Goal: Information Seeking & Learning: Learn about a topic

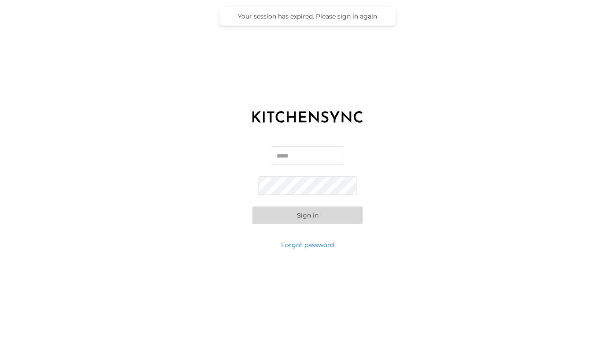
type input "**********"
click at [308, 215] on button "Sign in" at bounding box center [308, 215] width 110 height 18
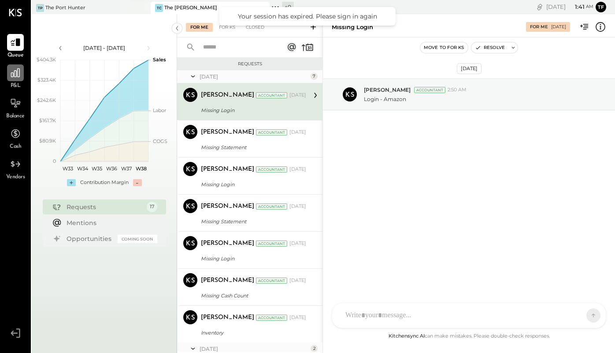
click at [12, 76] on icon at bounding box center [15, 72] width 11 height 11
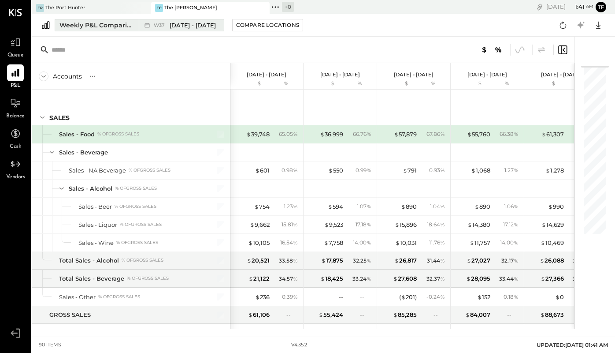
click at [199, 23] on span "[DATE] - [DATE]" at bounding box center [193, 25] width 46 height 8
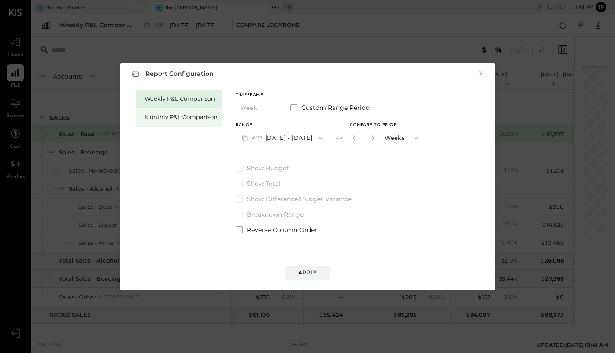
click at [184, 119] on div "Monthly P&L Comparison" at bounding box center [181, 117] width 73 height 8
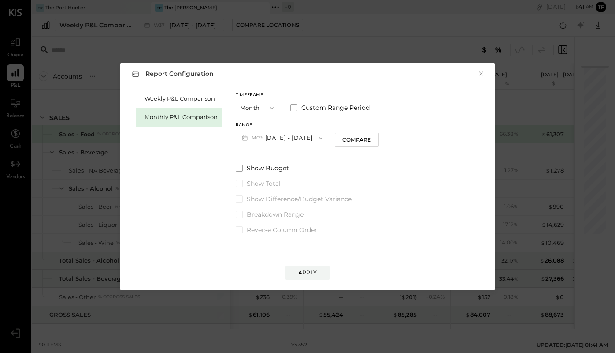
click at [278, 104] on button "Month" at bounding box center [258, 108] width 44 height 16
click at [265, 111] on div "Month" at bounding box center [257, 108] width 43 height 16
click at [265, 111] on span "button" at bounding box center [269, 107] width 11 height 7
click at [193, 102] on div "Weekly P&L Comparison" at bounding box center [181, 98] width 73 height 8
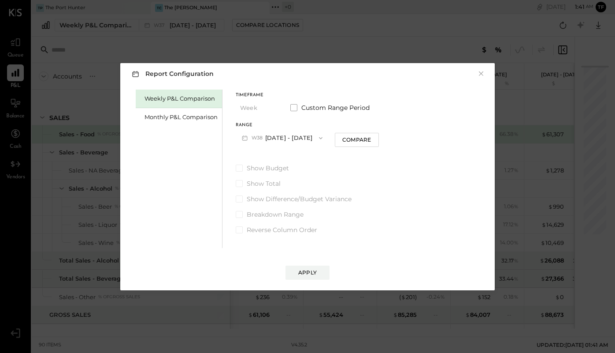
click at [276, 139] on button "W38 [DATE] - [DATE]" at bounding box center [282, 138] width 93 height 16
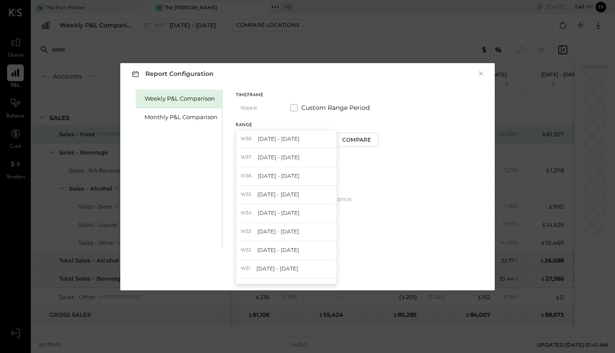
click at [276, 139] on span "[DATE] - [DATE]" at bounding box center [279, 138] width 42 height 7
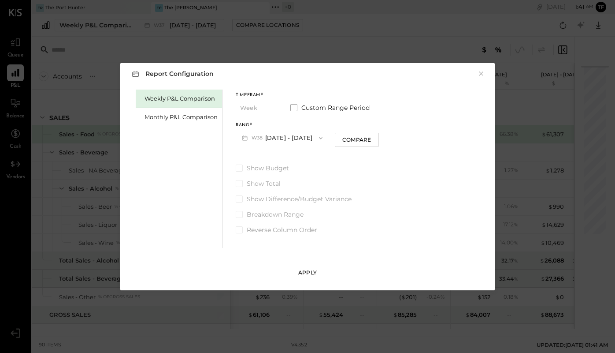
click at [309, 274] on div "Apply" at bounding box center [307, 272] width 19 height 7
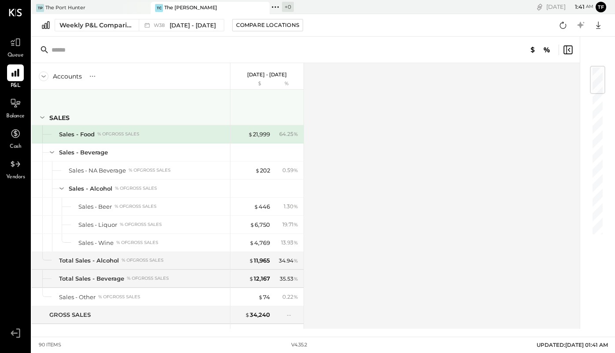
click at [41, 119] on icon at bounding box center [42, 117] width 10 height 10
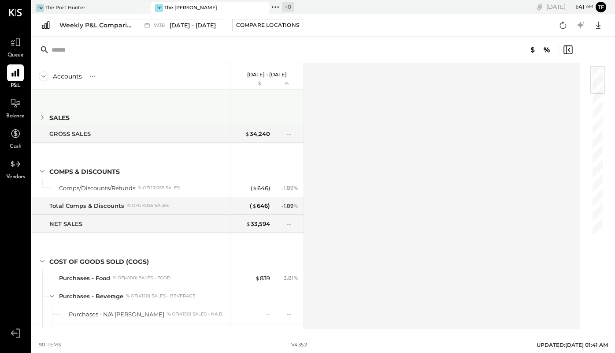
click at [41, 119] on icon at bounding box center [42, 117] width 10 height 10
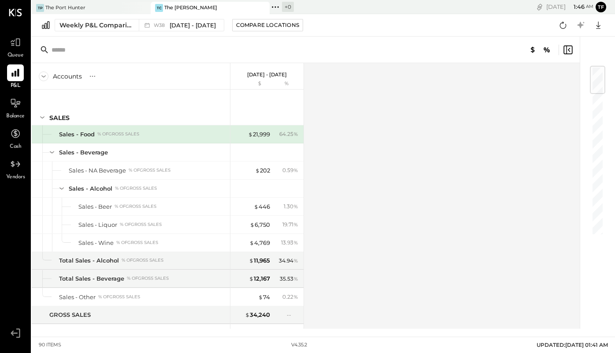
click at [16, 15] on icon at bounding box center [15, 12] width 13 height 7
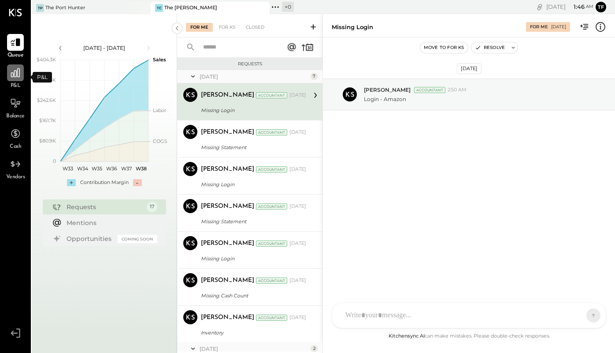
click at [14, 79] on div at bounding box center [15, 72] width 17 height 17
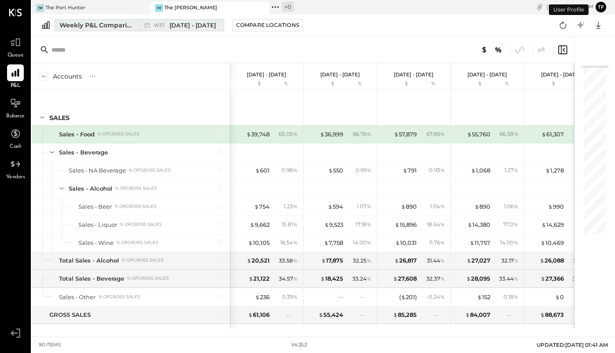
click at [178, 24] on span "[DATE] - [DATE]" at bounding box center [193, 25] width 46 height 8
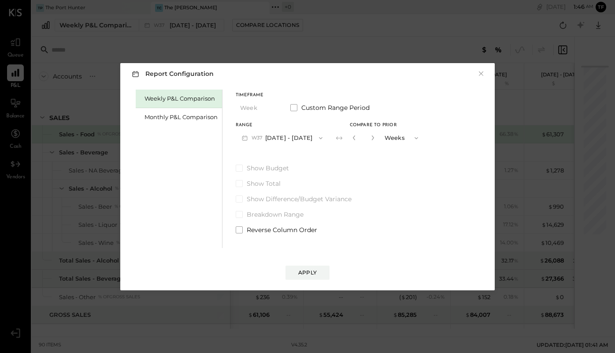
click at [313, 138] on span "button" at bounding box center [318, 137] width 11 height 7
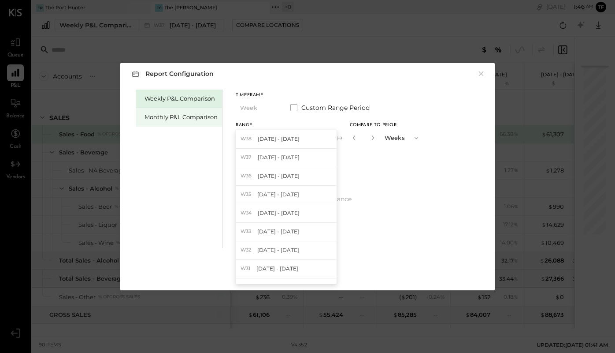
click at [205, 112] on div "Monthly P&L Comparison" at bounding box center [179, 117] width 86 height 19
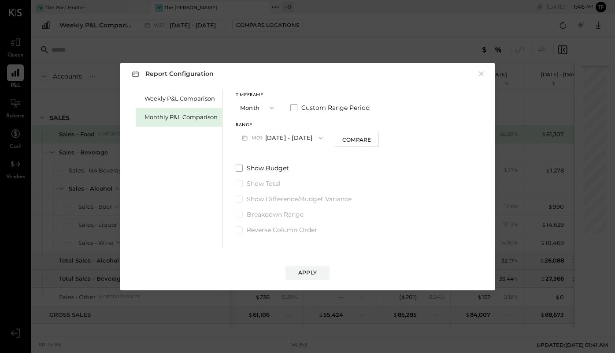
click at [269, 103] on button "Month" at bounding box center [258, 108] width 44 height 16
click at [259, 156] on div "Year" at bounding box center [257, 155] width 43 height 16
click at [308, 270] on div "Apply" at bounding box center [307, 272] width 19 height 7
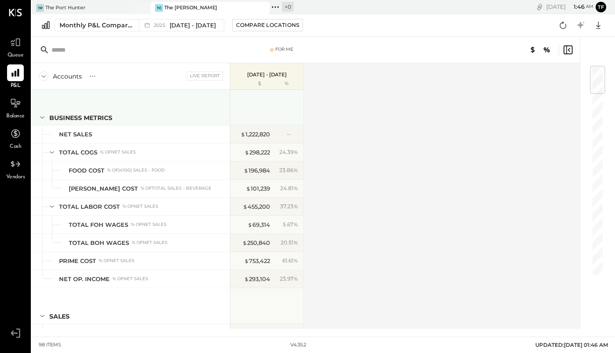
click at [40, 119] on icon at bounding box center [42, 117] width 10 height 10
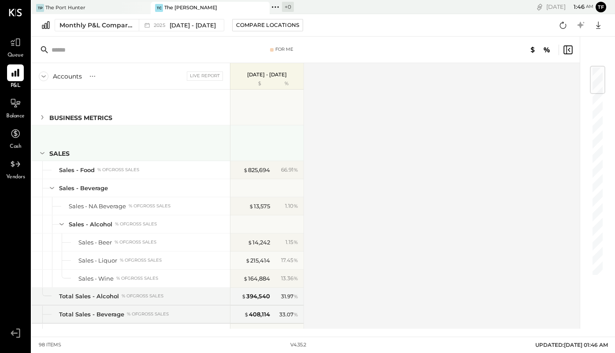
click at [44, 152] on icon at bounding box center [42, 153] width 4 height 2
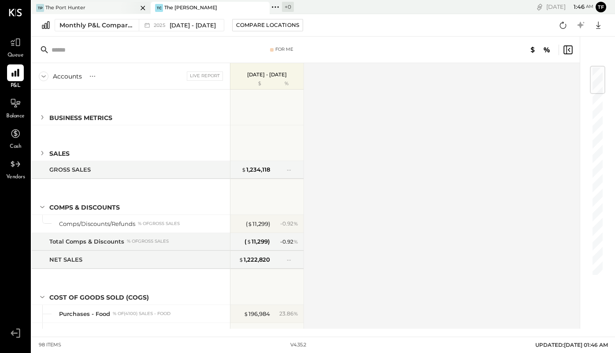
click at [104, 10] on div "TP The Port Hunter" at bounding box center [85, 8] width 106 height 8
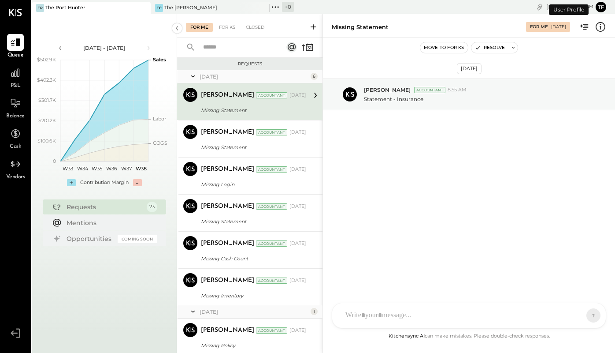
click at [15, 83] on span "P&L" at bounding box center [16, 86] width 10 height 8
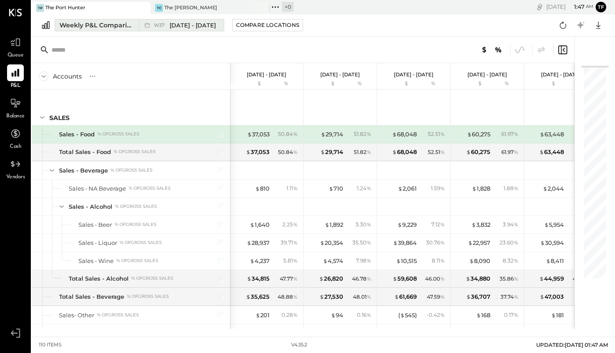
click at [188, 25] on span "[DATE] - [DATE]" at bounding box center [193, 25] width 46 height 8
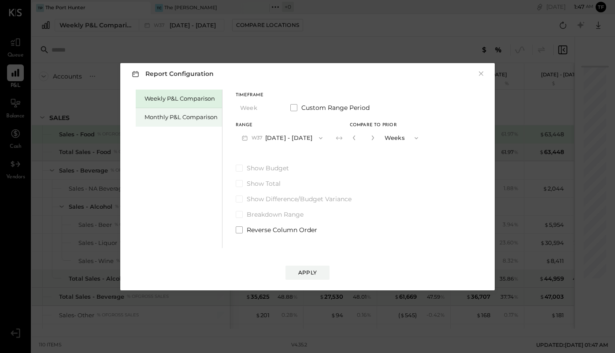
click at [185, 117] on div "Monthly P&L Comparison" at bounding box center [181, 117] width 73 height 8
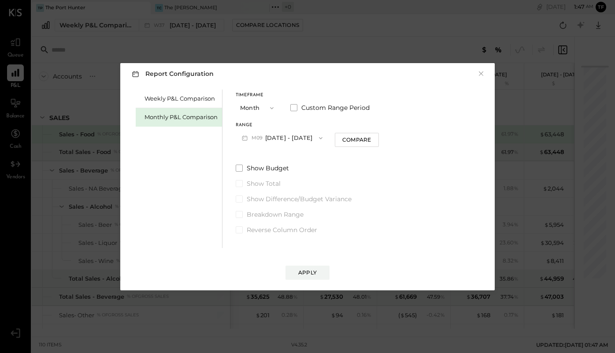
click at [272, 103] on button "Month" at bounding box center [258, 108] width 44 height 16
click at [257, 152] on div "Year" at bounding box center [257, 155] width 43 height 16
click at [312, 271] on div "Apply" at bounding box center [307, 272] width 19 height 7
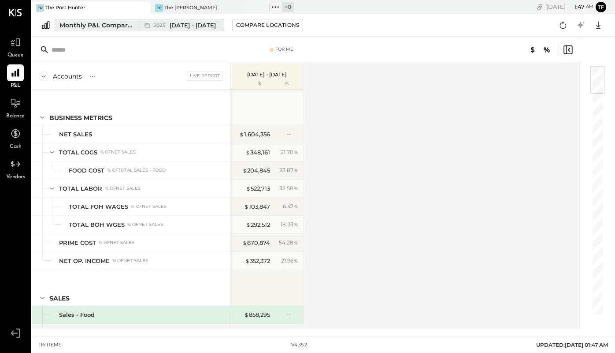
click at [180, 25] on span "[DATE] - [DATE]" at bounding box center [193, 25] width 46 height 8
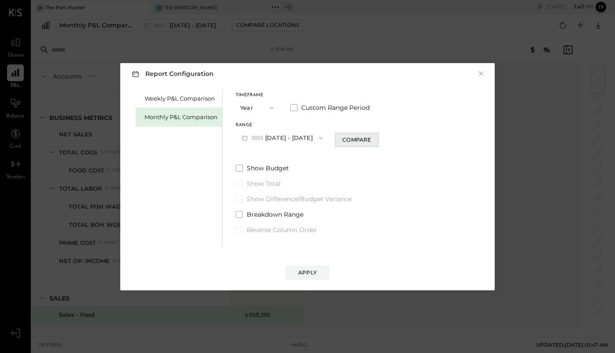
click at [364, 144] on button "Compare" at bounding box center [357, 140] width 44 height 14
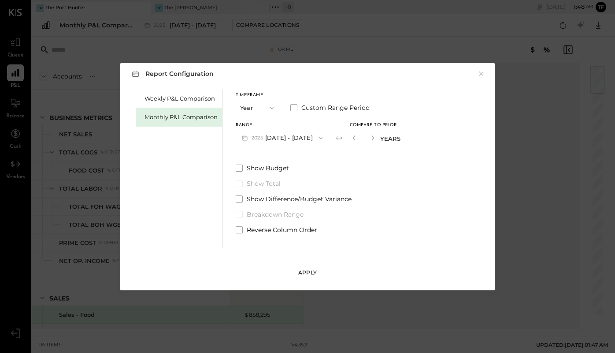
click at [301, 268] on button "Apply" at bounding box center [308, 272] width 44 height 14
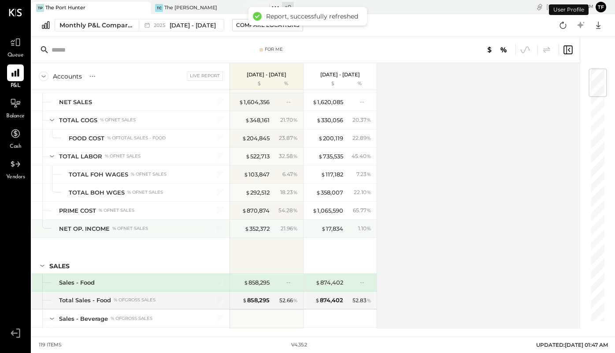
scroll to position [24, 0]
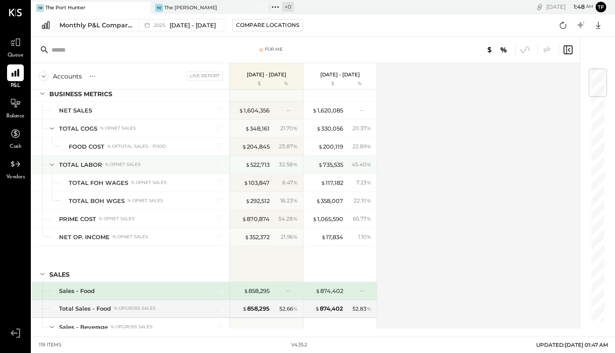
click at [51, 166] on icon at bounding box center [52, 165] width 10 height 10
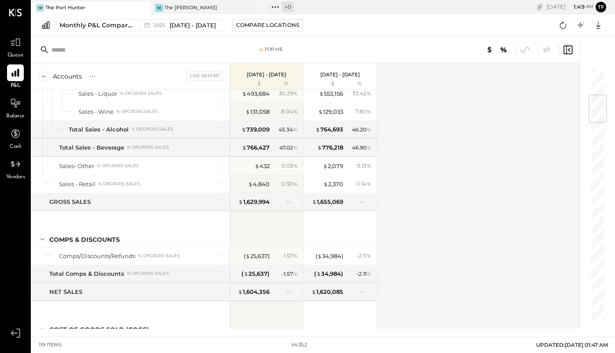
scroll to position [0, 0]
